Goal: Navigation & Orientation: Find specific page/section

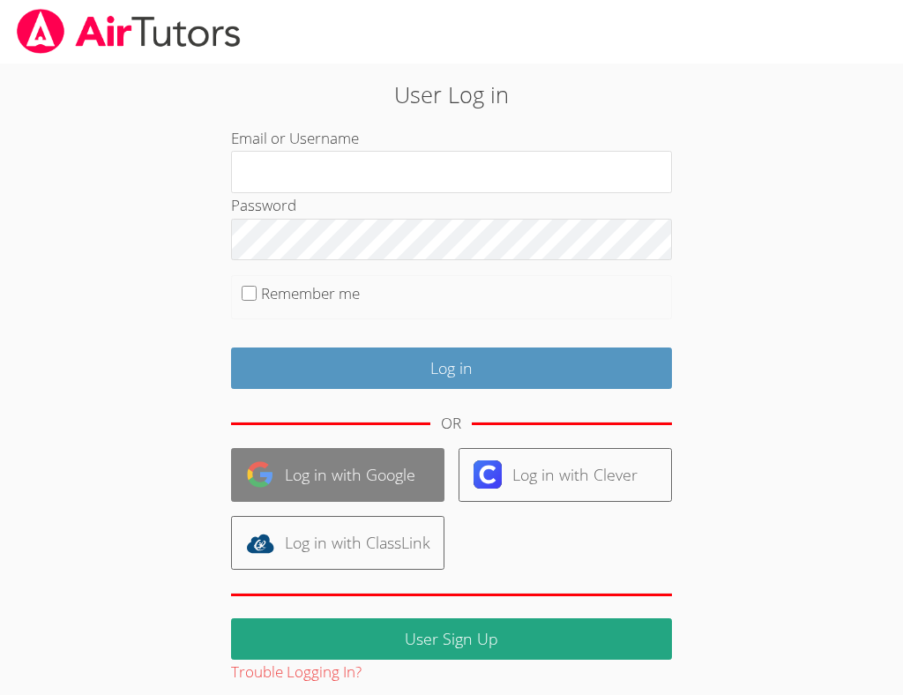
click at [333, 477] on link "Log in with Google" at bounding box center [337, 475] width 213 height 54
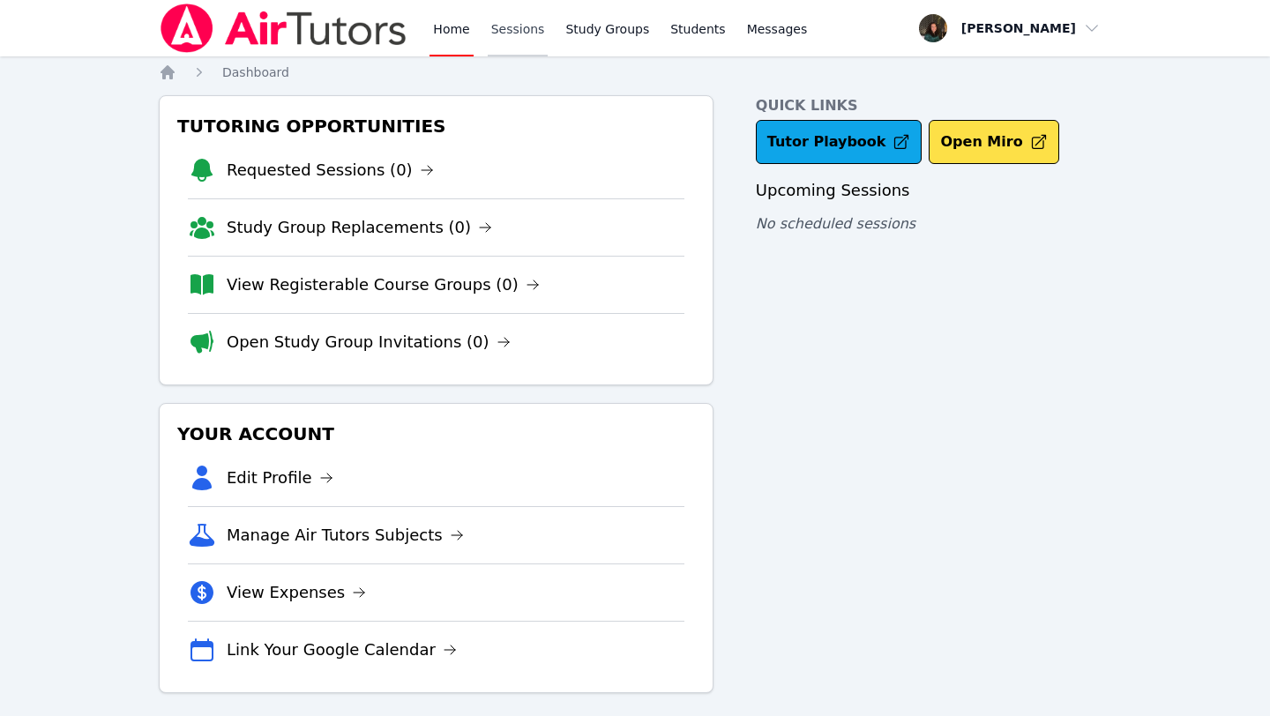
click at [510, 29] on link "Sessions" at bounding box center [518, 28] width 61 height 56
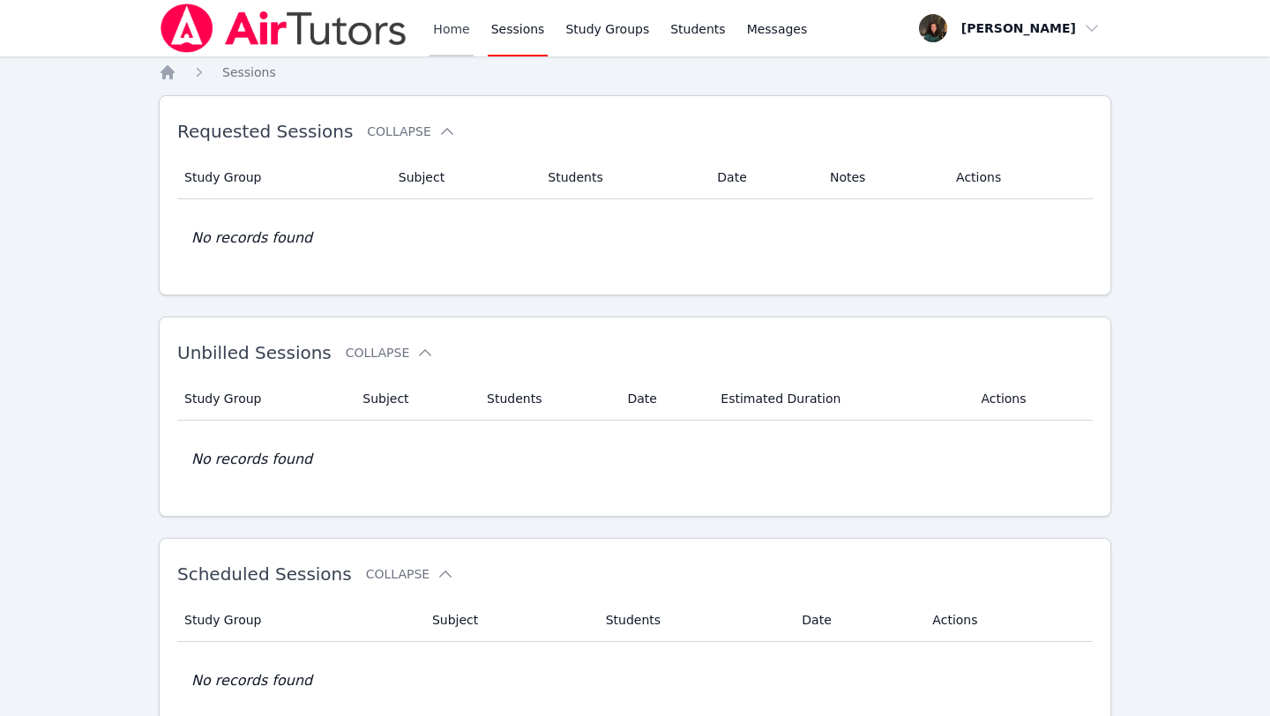
click at [445, 21] on link "Home" at bounding box center [451, 28] width 43 height 56
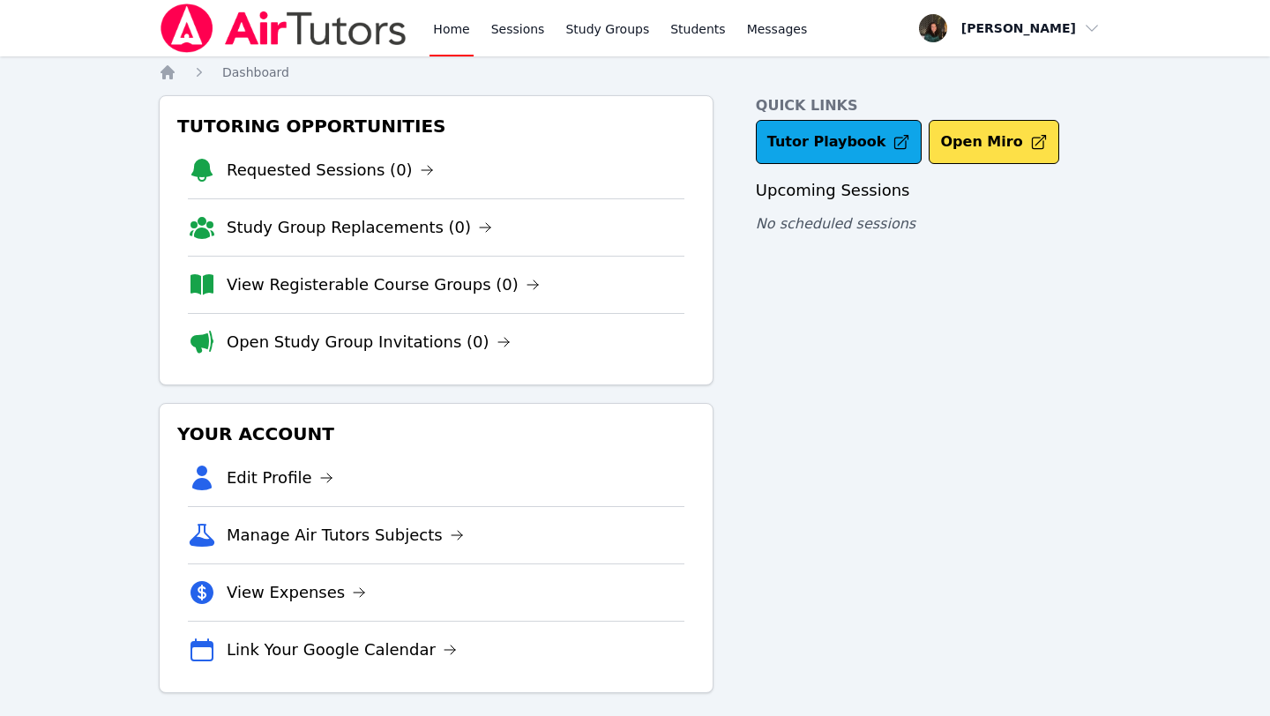
click at [902, 460] on div "Quick Links Tutor Playbook Open Miro Upcoming Sessions No scheduled sessions" at bounding box center [934, 394] width 356 height 598
